Goal: Transaction & Acquisition: Purchase product/service

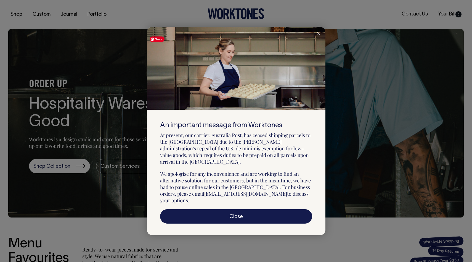
click at [317, 35] on icon at bounding box center [318, 33] width 3 height 3
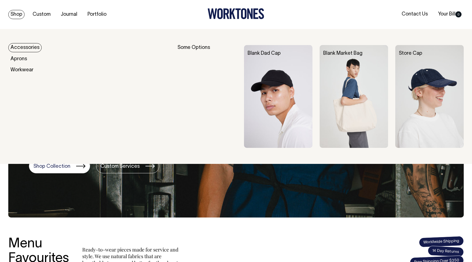
click at [16, 16] on link "Shop" at bounding box center [16, 14] width 16 height 9
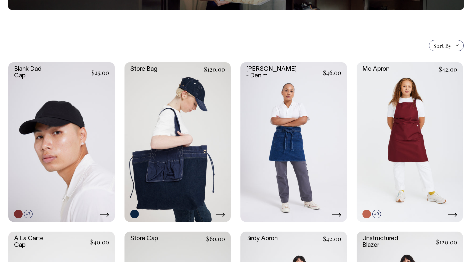
scroll to position [101, 0]
click at [221, 215] on icon at bounding box center [219, 214] width 9 height 4
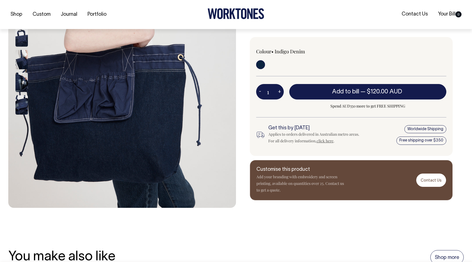
scroll to position [163, 0]
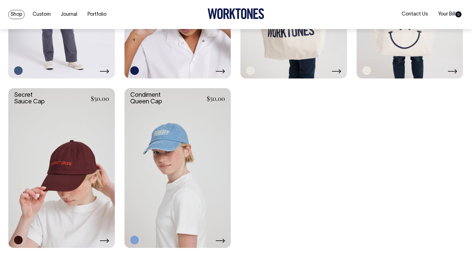
scroll to position [1090, 0]
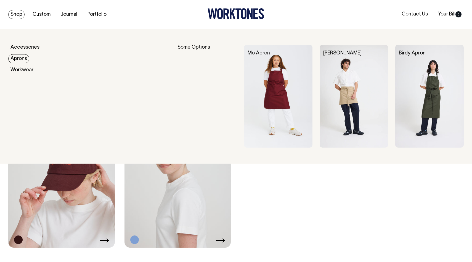
click at [16, 58] on link "Aprons" at bounding box center [18, 58] width 21 height 9
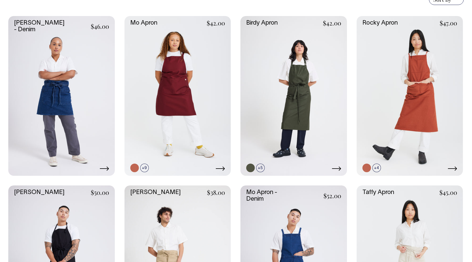
scroll to position [154, 0]
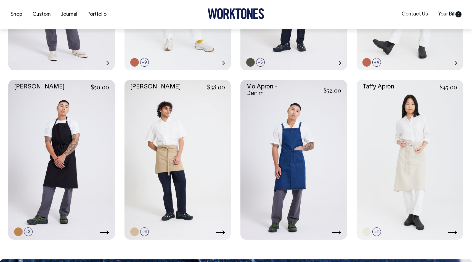
click at [308, 182] on link at bounding box center [293, 159] width 106 height 159
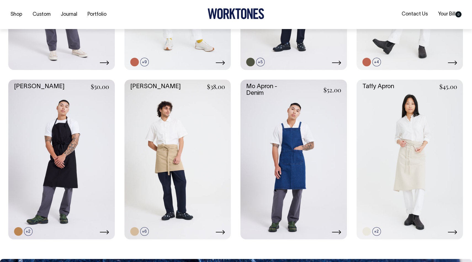
scroll to position [260, 0]
